Goal: Transaction & Acquisition: Purchase product/service

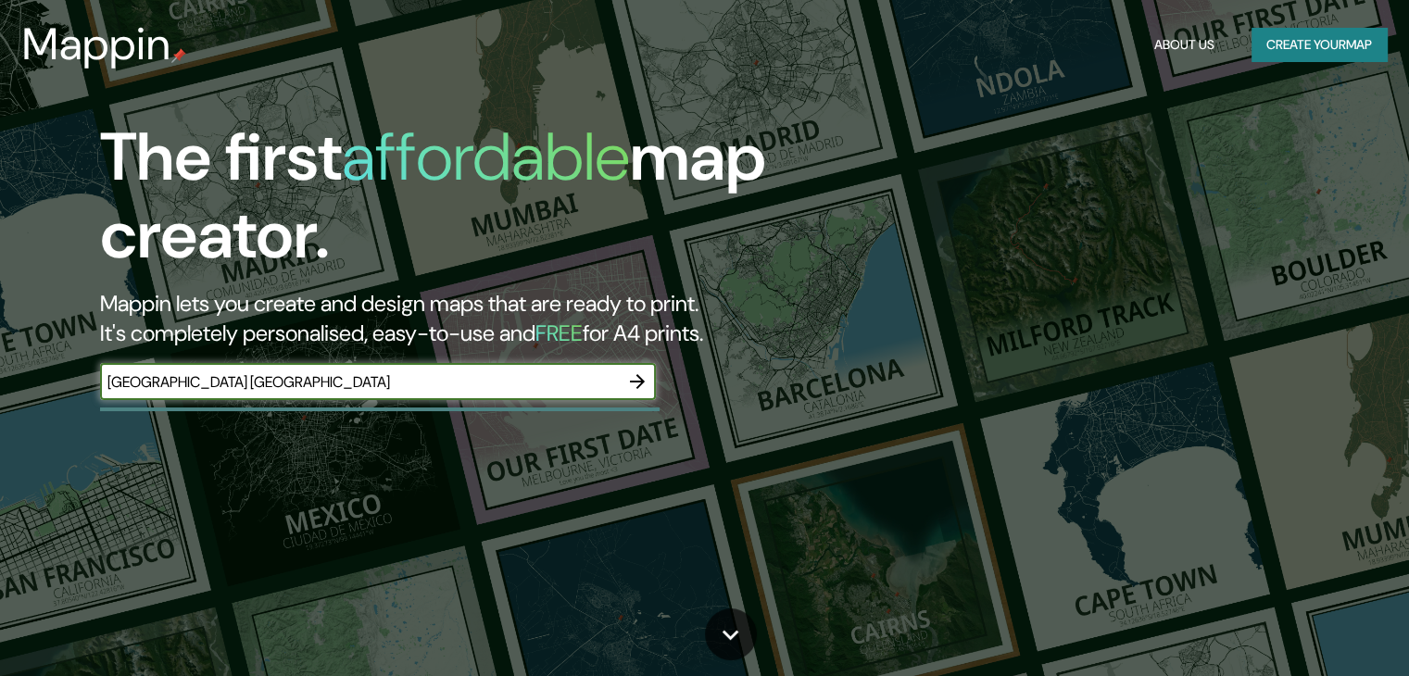
type input "[GEOGRAPHIC_DATA] [GEOGRAPHIC_DATA]"
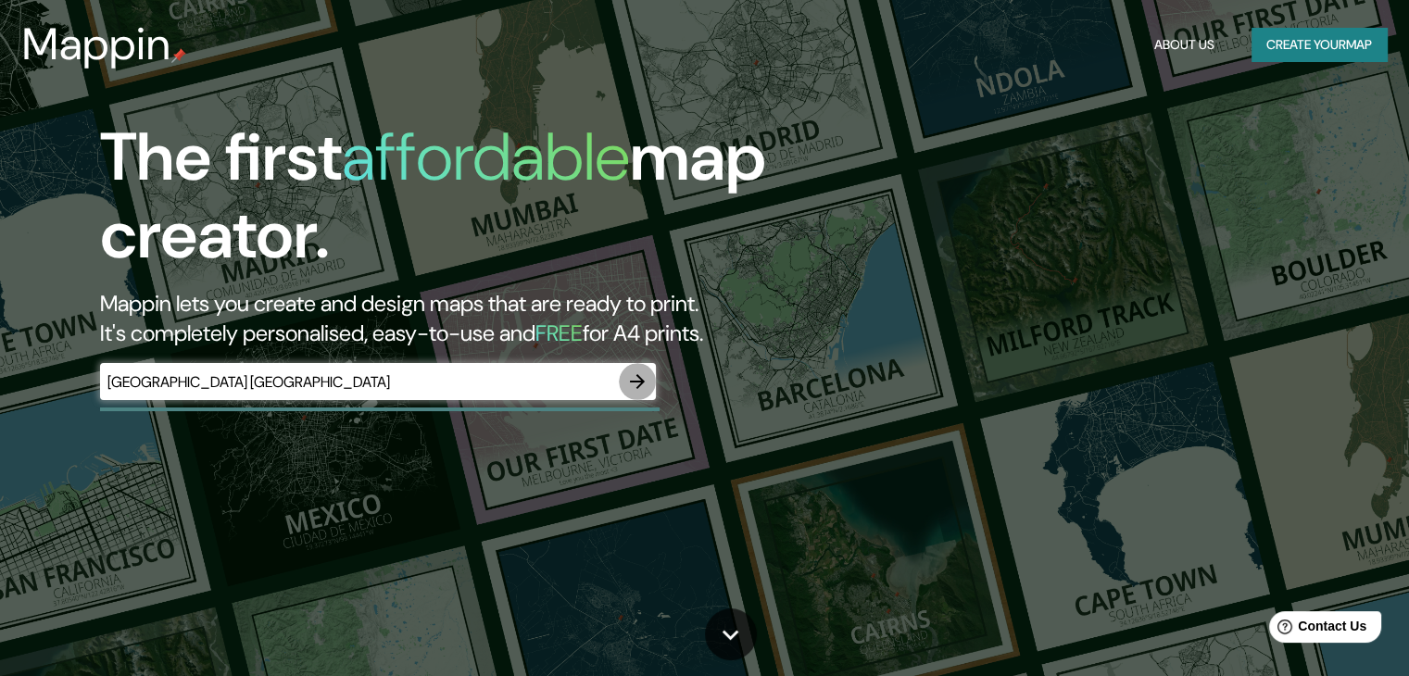
click at [625, 379] on button "button" at bounding box center [637, 381] width 37 height 37
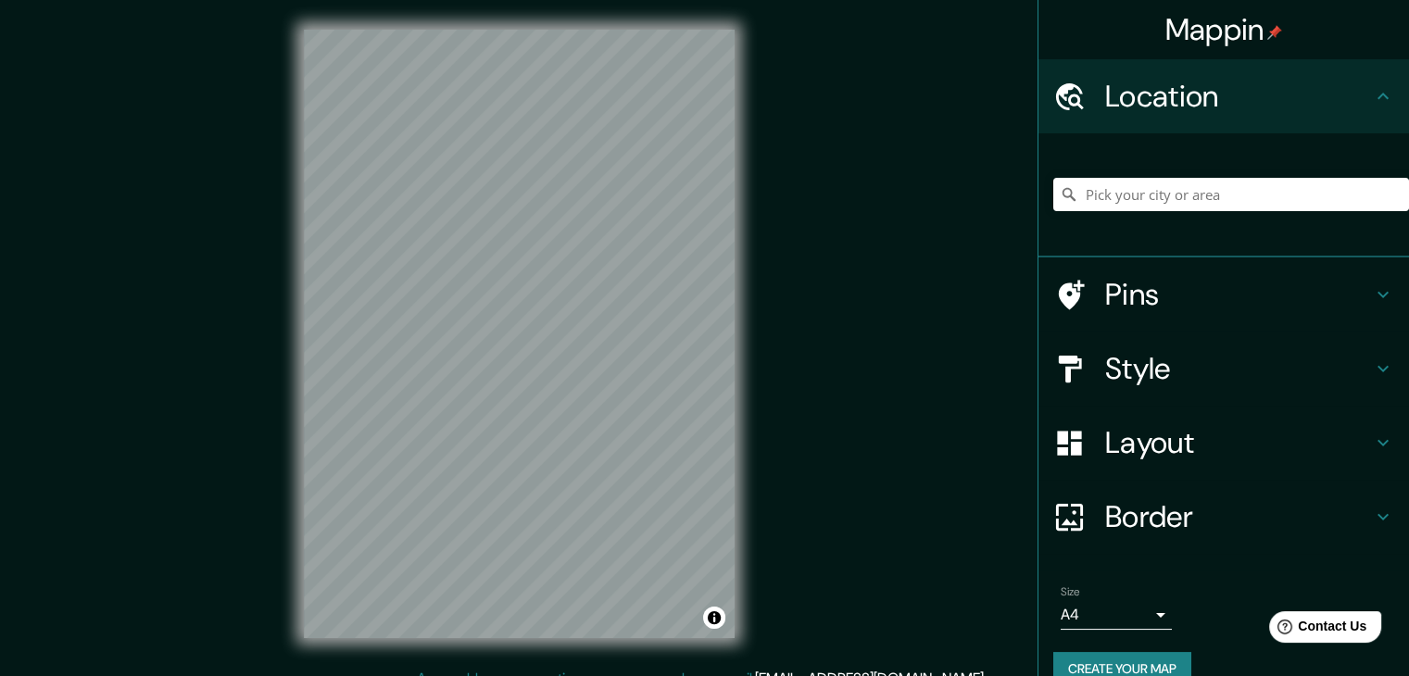
scroll to position [21, 0]
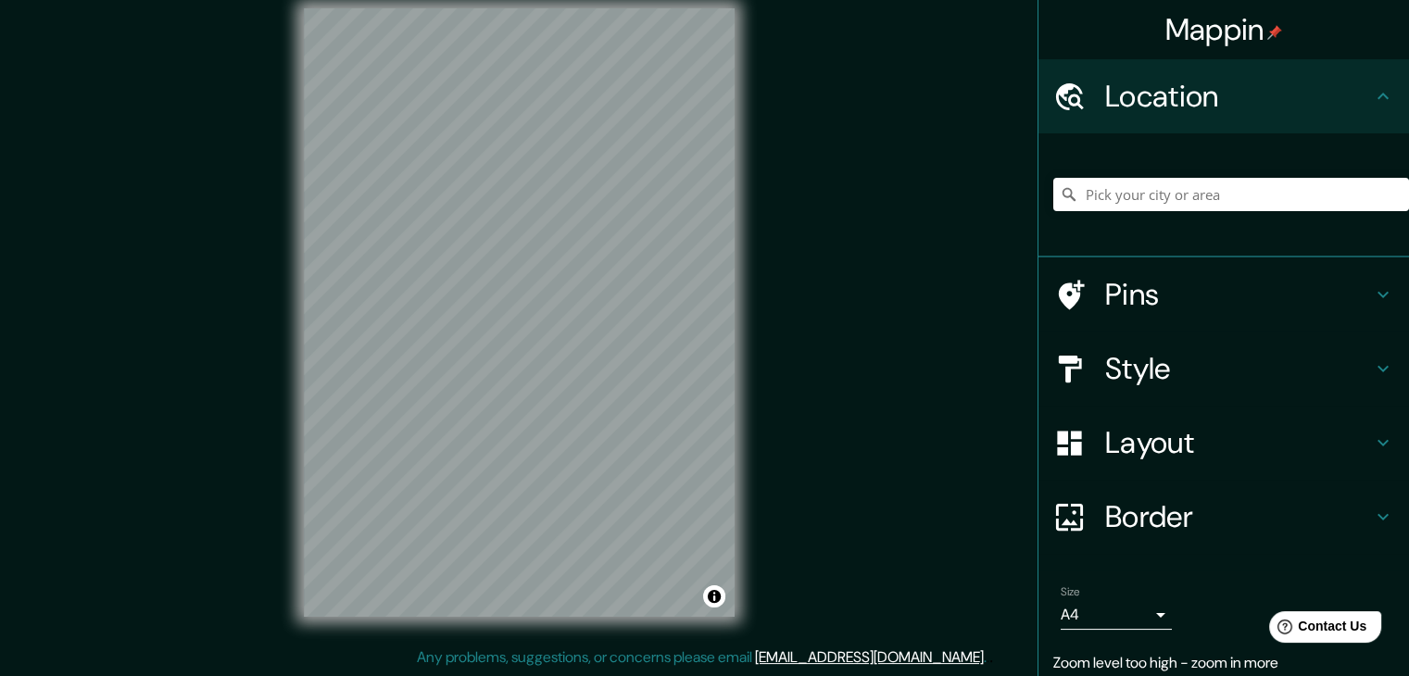
click at [768, 332] on div "Mappin Location Pins Style Layout Border Choose a border. Hint : you can make l…" at bounding box center [704, 328] width 1409 height 698
click at [1215, 438] on h4 "Layout" at bounding box center [1239, 442] width 267 height 37
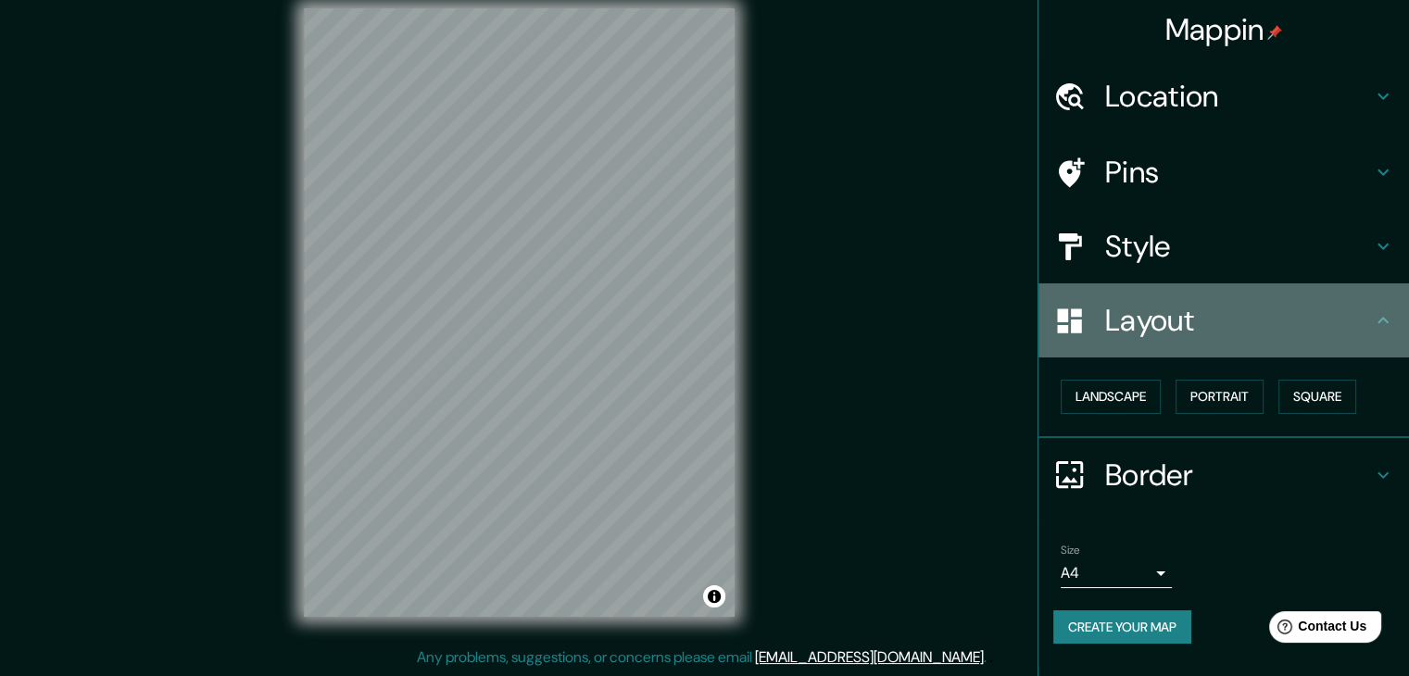
click at [1210, 332] on h4 "Layout" at bounding box center [1239, 320] width 267 height 37
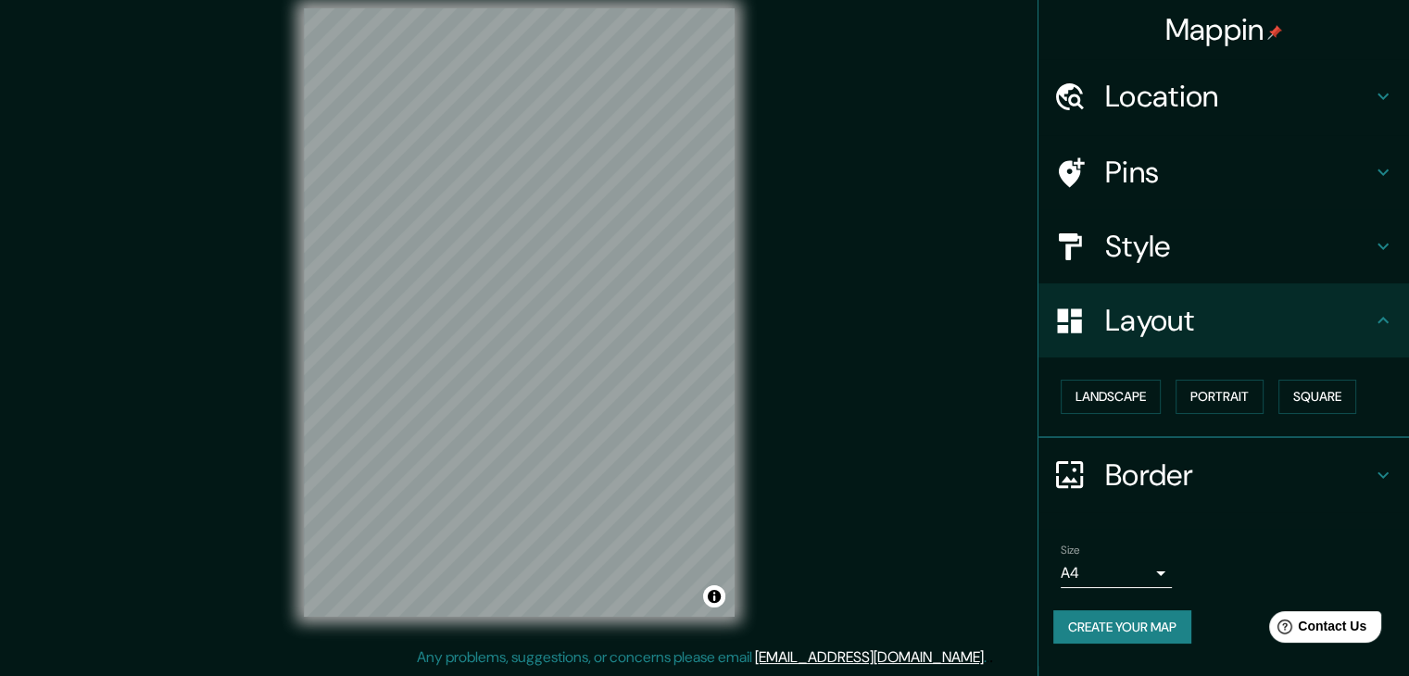
click at [1147, 625] on button "Create your map" at bounding box center [1123, 628] width 138 height 34
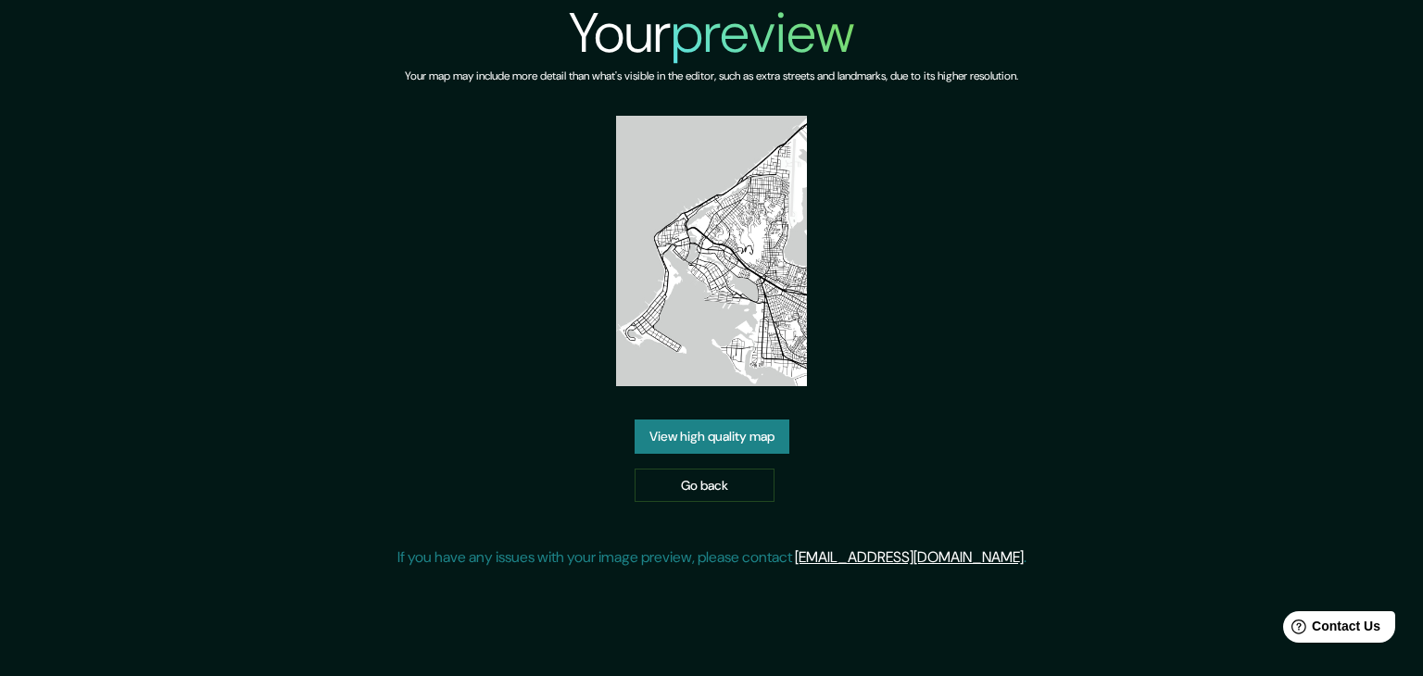
click at [426, 676] on html "Your preview Your map may include more detail than what's visible in the editor…" at bounding box center [711, 338] width 1423 height 676
